Goal: Information Seeking & Learning: Understand process/instructions

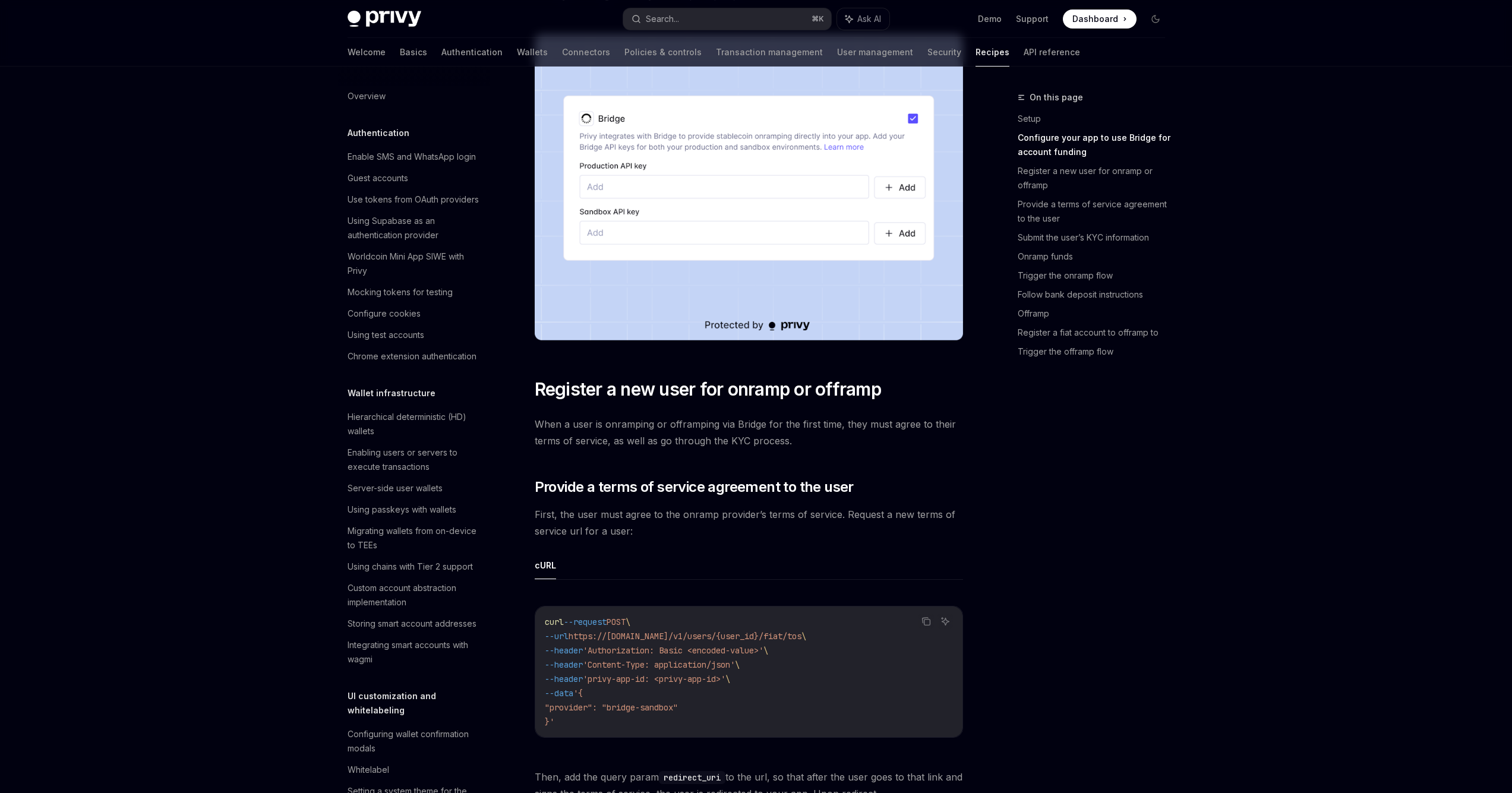
scroll to position [654, 0]
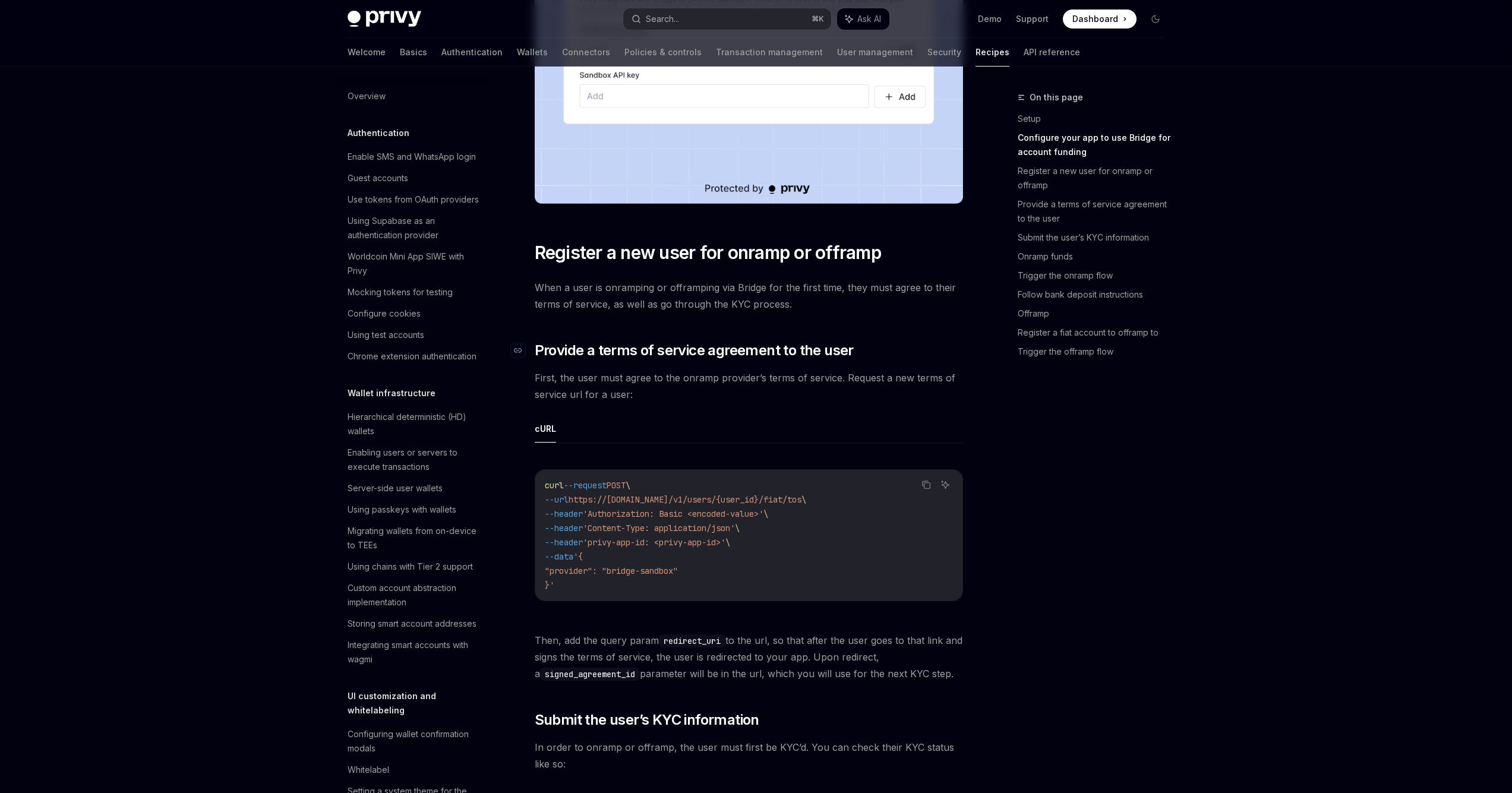
click at [598, 350] on span "Provide a terms of service agreement to the user" at bounding box center [694, 350] width 319 height 19
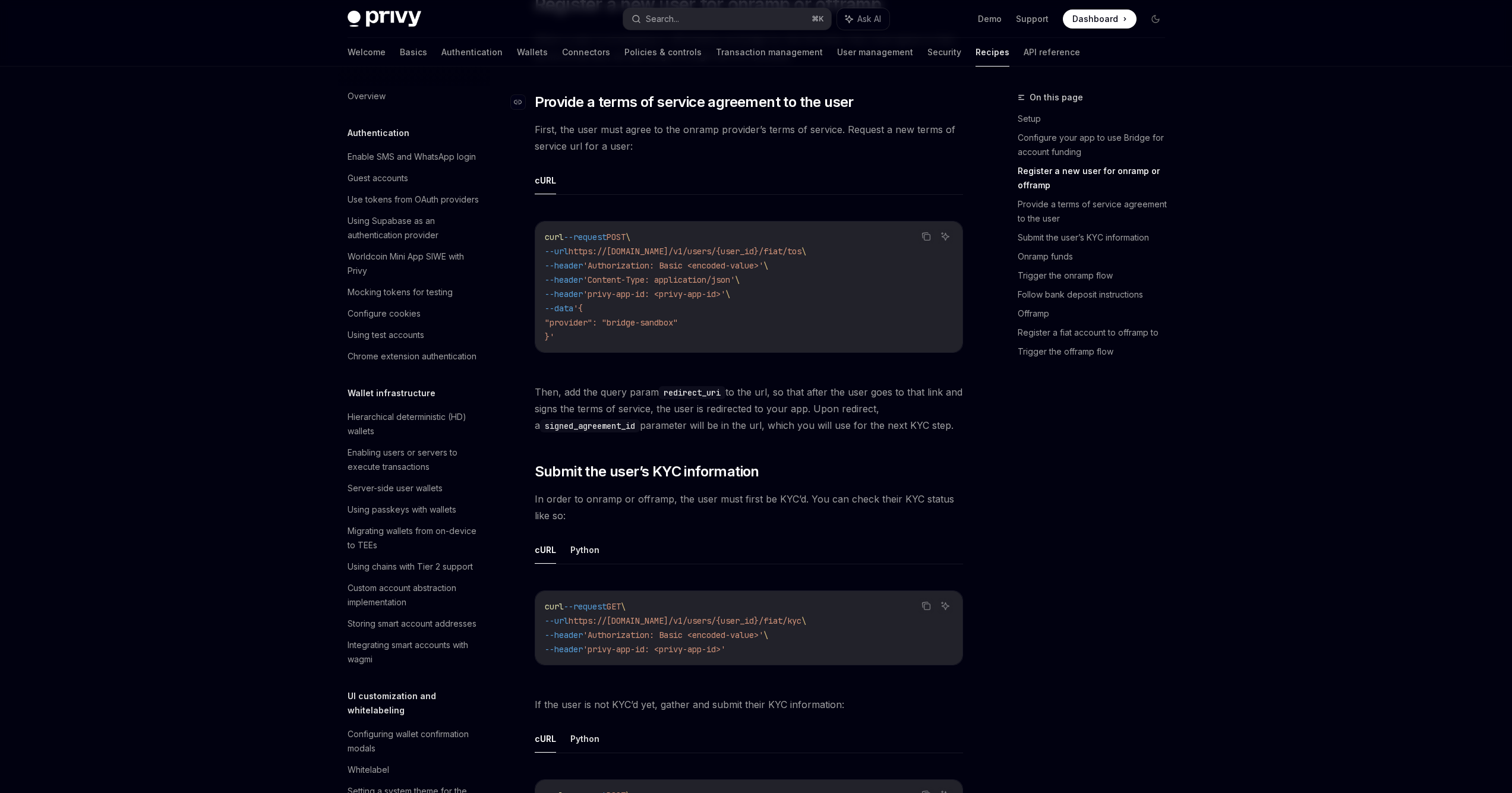
scroll to position [905, 0]
click at [641, 400] on span "Then, add the query param redirect_uri to the url, so that after the user goes …" at bounding box center [749, 406] width 428 height 50
copy span "Then, add the query param redirect_uri to the url, so that after the user goes …"
drag, startPoint x: 536, startPoint y: 385, endPoint x: 977, endPoint y: 434, distance: 443.7
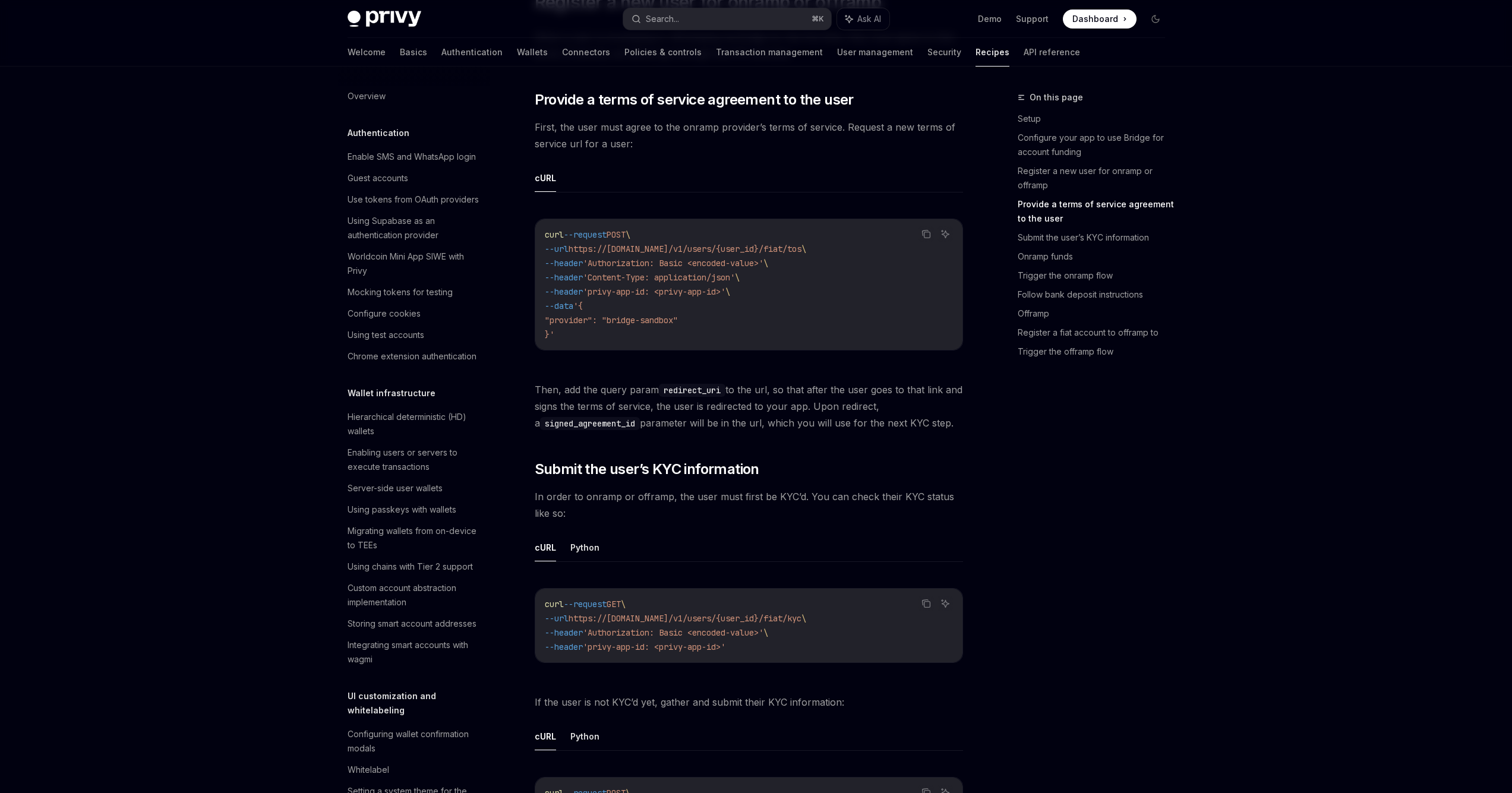
click at [995, 446] on div "On this page Setup Configure your app to use Bridge for account funding Registe…" at bounding box center [1084, 442] width 180 height 703
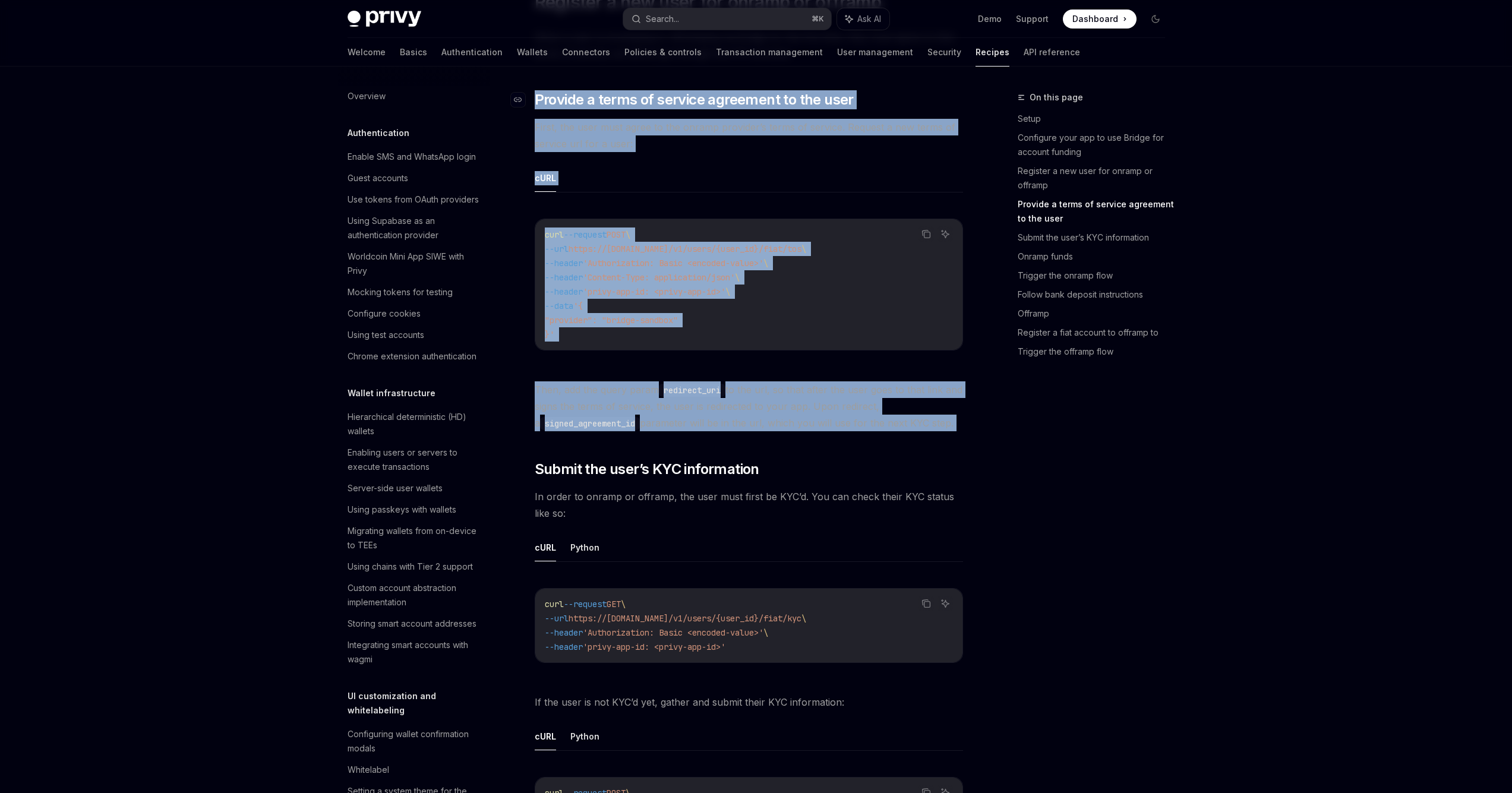
copy div "Provide a terms of service agreement to the user First, the user must agree to …"
drag, startPoint x: 981, startPoint y: 433, endPoint x: 537, endPoint y: 98, distance: 556.2
click at [799, 201] on div "cURL Copy Ask AI curl --request POST \ --url https://[DOMAIN_NAME]/v1/users/{us…" at bounding box center [749, 266] width 428 height 205
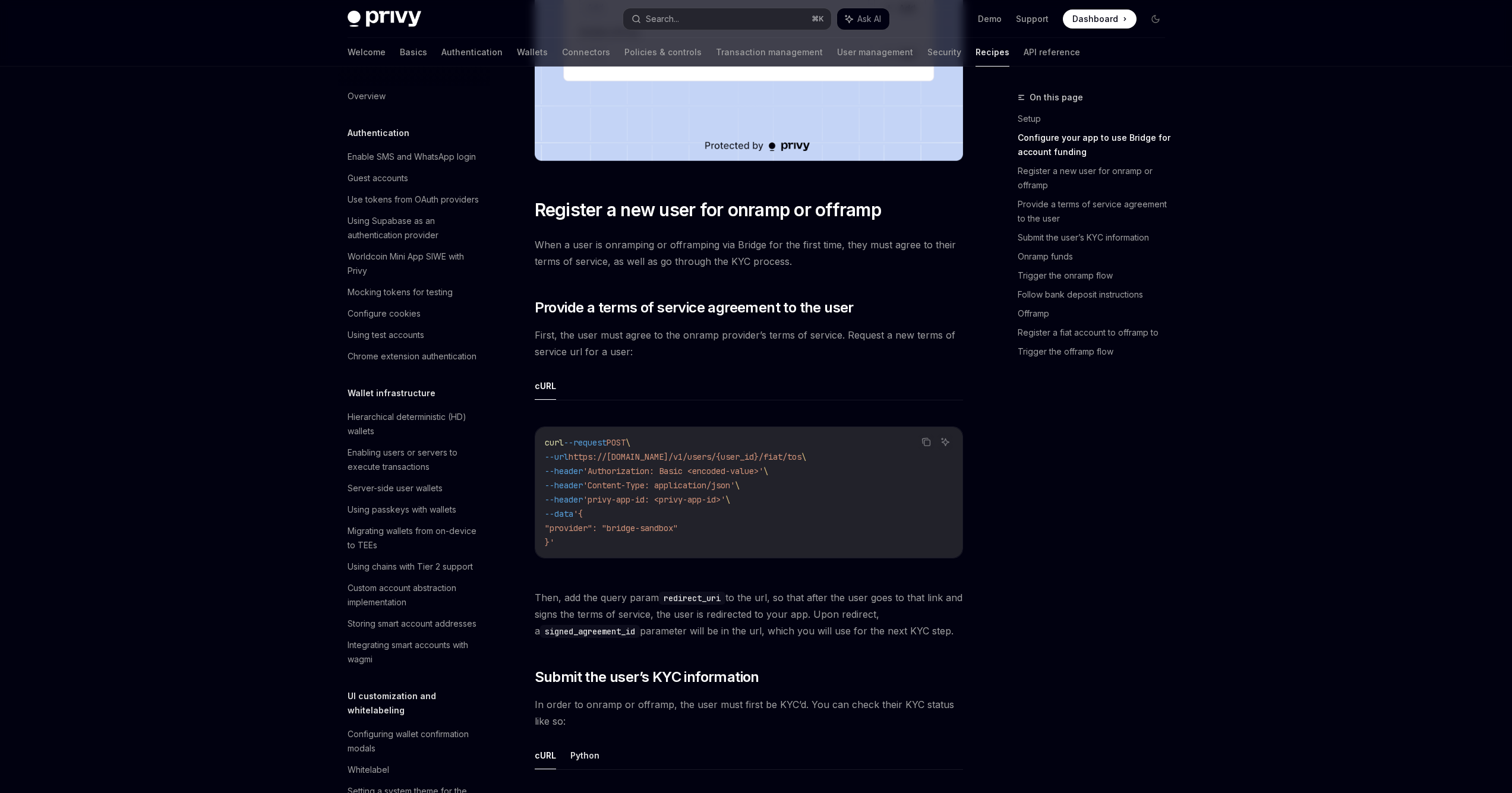
scroll to position [699, 0]
click at [587, 598] on span "Then, add the query param redirect_uri to the url, so that after the user goes …" at bounding box center [749, 612] width 428 height 50
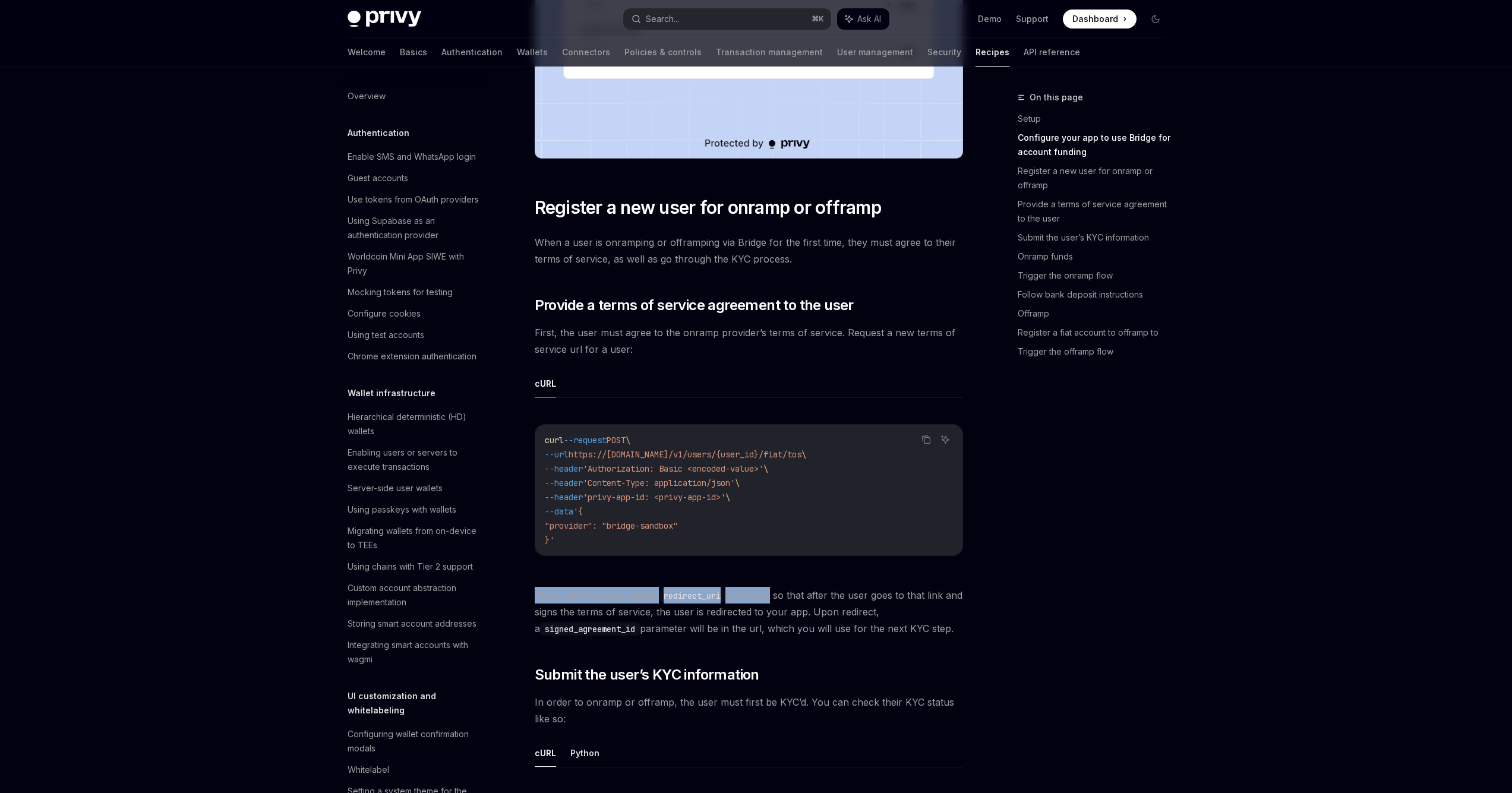
copy span "Then, add the query param redirect_uri to the url"
drag, startPoint x: 534, startPoint y: 595, endPoint x: 771, endPoint y: 592, distance: 237.0
click at [771, 592] on span "Then, add the query param redirect_uri to the url, so that after the user goes …" at bounding box center [749, 612] width 428 height 50
click at [831, 611] on span "Then, add the query param redirect_uri to the url, so that after the user goes …" at bounding box center [749, 612] width 428 height 50
drag, startPoint x: 785, startPoint y: 595, endPoint x: 837, endPoint y: 591, distance: 52.2
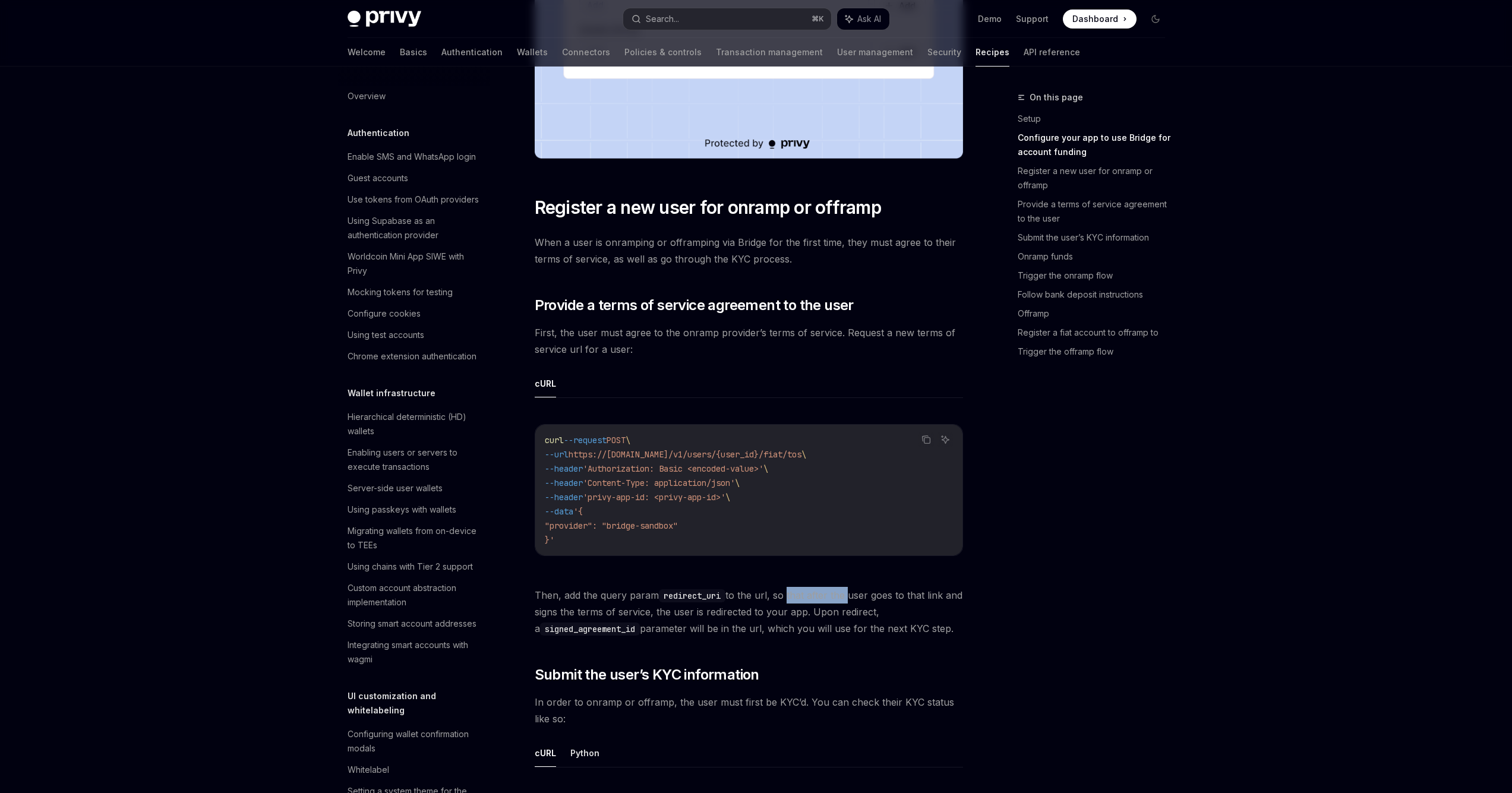
click at [842, 592] on span "Then, add the query param redirect_uri to the url, so that after the user goes …" at bounding box center [749, 612] width 428 height 50
click at [837, 591] on span "Then, add the query param redirect_uri to the url, so that after the user goes …" at bounding box center [749, 612] width 428 height 50
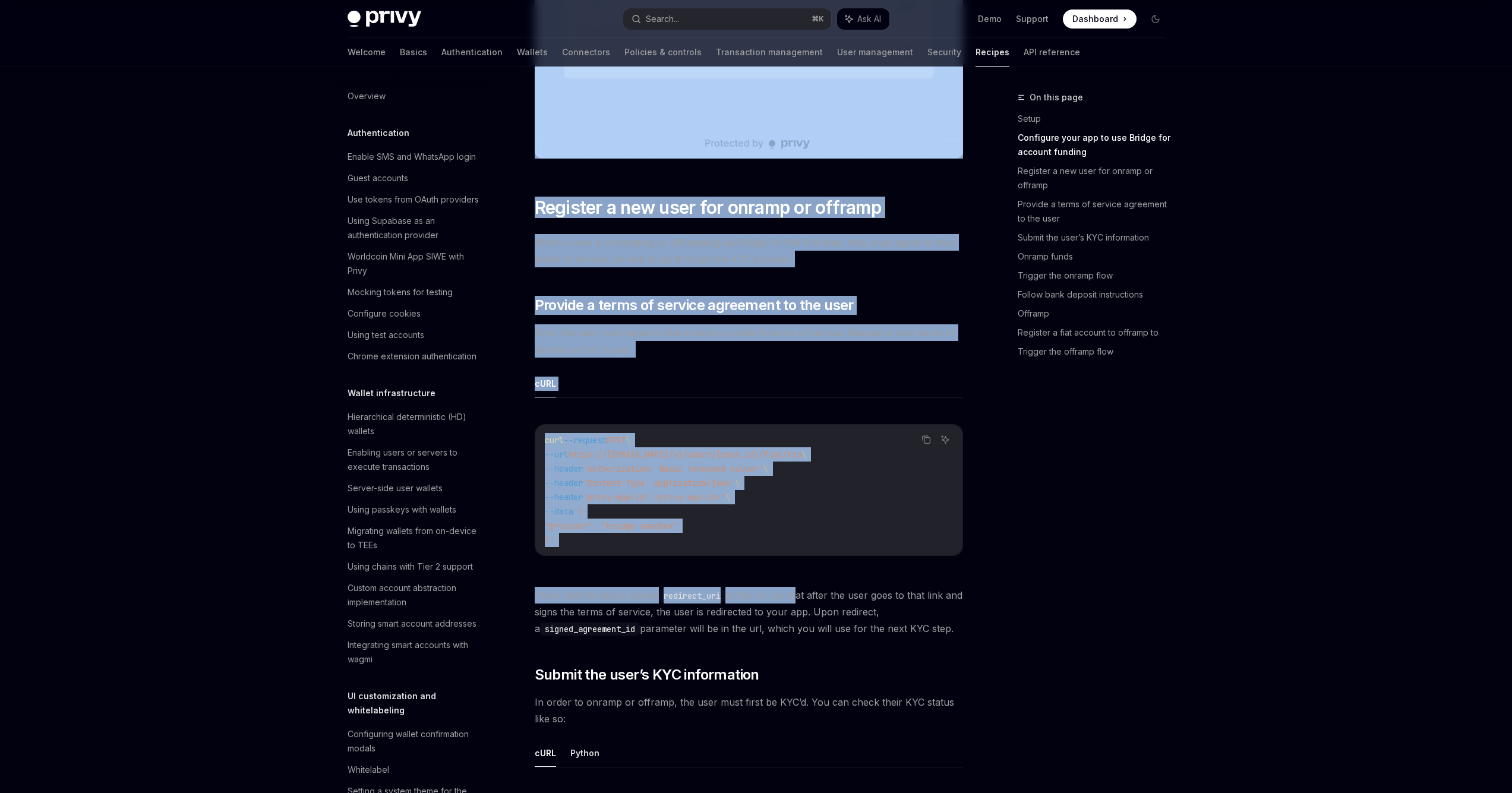
drag, startPoint x: 792, startPoint y: 591, endPoint x: 1016, endPoint y: 625, distance: 226.6
